Goal: Check status: Check status

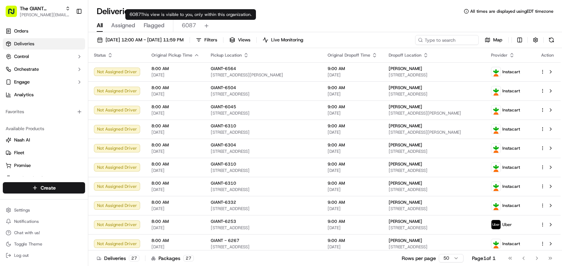
click at [180, 24] on div "All Assigned Flagged 6087" at bounding box center [325, 26] width 474 height 12
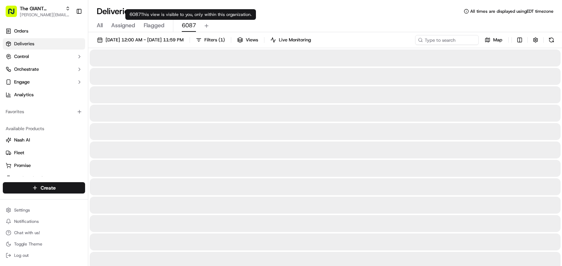
click at [187, 25] on span "6087" at bounding box center [189, 25] width 14 height 8
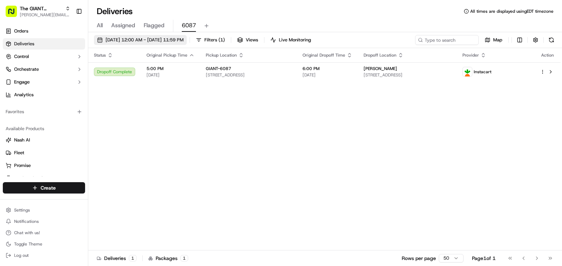
click at [177, 37] on span "[DATE] 12:00 AM - [DATE] 11:59 PM" at bounding box center [145, 40] width 78 height 6
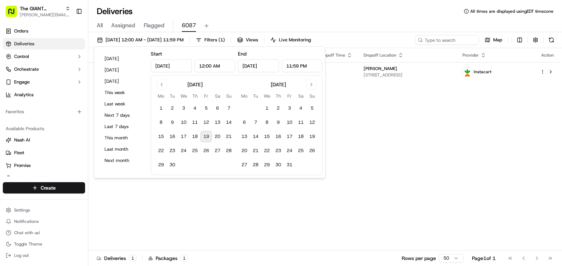
click at [206, 132] on button "19" at bounding box center [206, 136] width 11 height 11
type input "[DATE]"
click at [298, 2] on div "Deliveries All times are displayed using EDT timezone All Assigned Flagged 6087…" at bounding box center [325, 133] width 474 height 266
